Goal: Browse casually

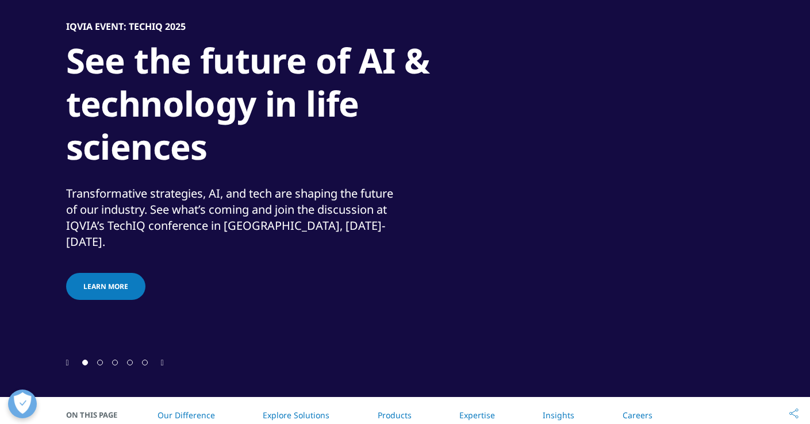
click at [163, 360] on icon "Next slide" at bounding box center [162, 363] width 3 height 8
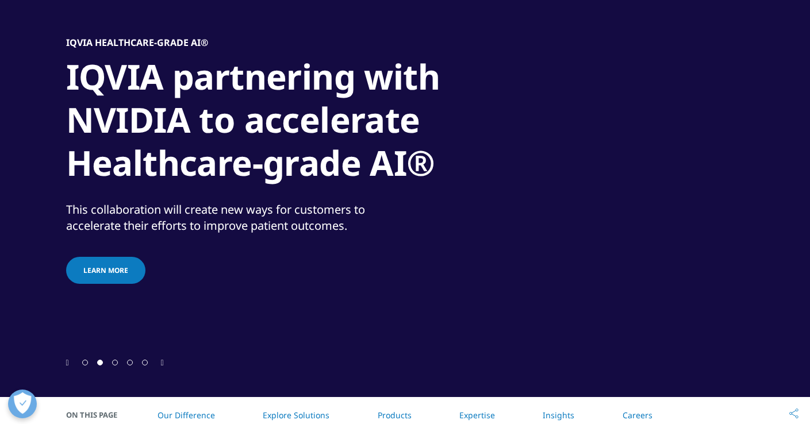
click at [163, 360] on icon "Next slide" at bounding box center [162, 363] width 3 height 8
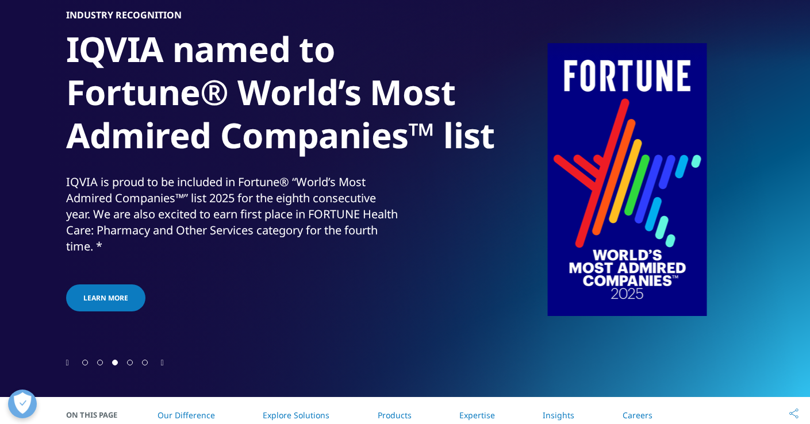
click at [163, 360] on icon "Next slide" at bounding box center [162, 363] width 3 height 8
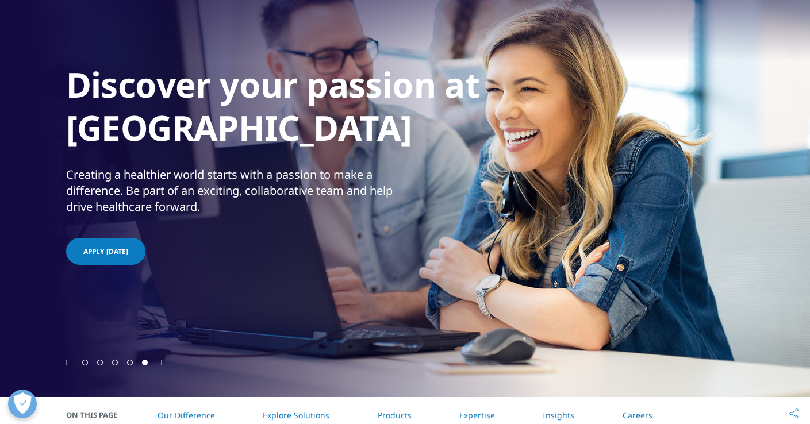
click at [71, 361] on div at bounding box center [405, 362] width 678 height 11
click at [69, 362] on icon "Previous slide" at bounding box center [67, 363] width 3 height 8
